Goal: Information Seeking & Learning: Find contact information

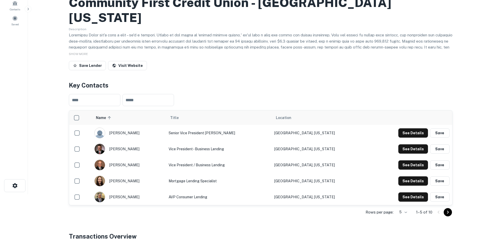
scroll to position [52, 0]
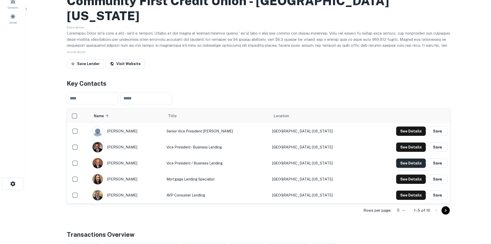
click at [414, 136] on button "See Details" at bounding box center [411, 130] width 30 height 9
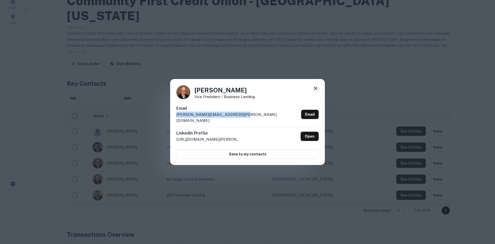
drag, startPoint x: 249, startPoint y: 117, endPoint x: 174, endPoint y: 118, distance: 74.8
click at [174, 118] on div "[PERSON_NAME] Vice President / Business Lending Email [PERSON_NAME][EMAIL_ADDRE…" at bounding box center [247, 122] width 155 height 86
copy p "[PERSON_NAME][EMAIL_ADDRESS][PERSON_NAME][DOMAIN_NAME]"
drag, startPoint x: 227, startPoint y: 92, endPoint x: 188, endPoint y: 92, distance: 38.7
click at [188, 92] on div "[PERSON_NAME] Vice President / Business Lending" at bounding box center [247, 92] width 142 height 14
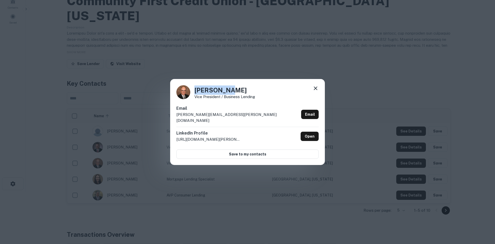
copy h4 "[PERSON_NAME]"
drag, startPoint x: 270, startPoint y: 100, endPoint x: 194, endPoint y: 102, distance: 75.6
click at [194, 99] on div "[PERSON_NAME] Vice President / Business Lending" at bounding box center [247, 92] width 142 height 14
copy p "Vice President / Business Lending"
drag, startPoint x: 242, startPoint y: 117, endPoint x: 171, endPoint y: 120, distance: 71.0
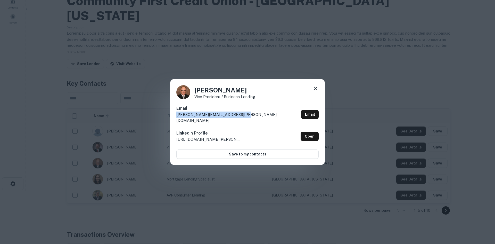
click at [171, 120] on div "[PERSON_NAME] Vice President / Business Lending Email [PERSON_NAME][EMAIL_ADDRE…" at bounding box center [247, 122] width 155 height 86
copy p "[PERSON_NAME][EMAIL_ADDRESS][PERSON_NAME][DOMAIN_NAME]"
